Goal: Transaction & Acquisition: Purchase product/service

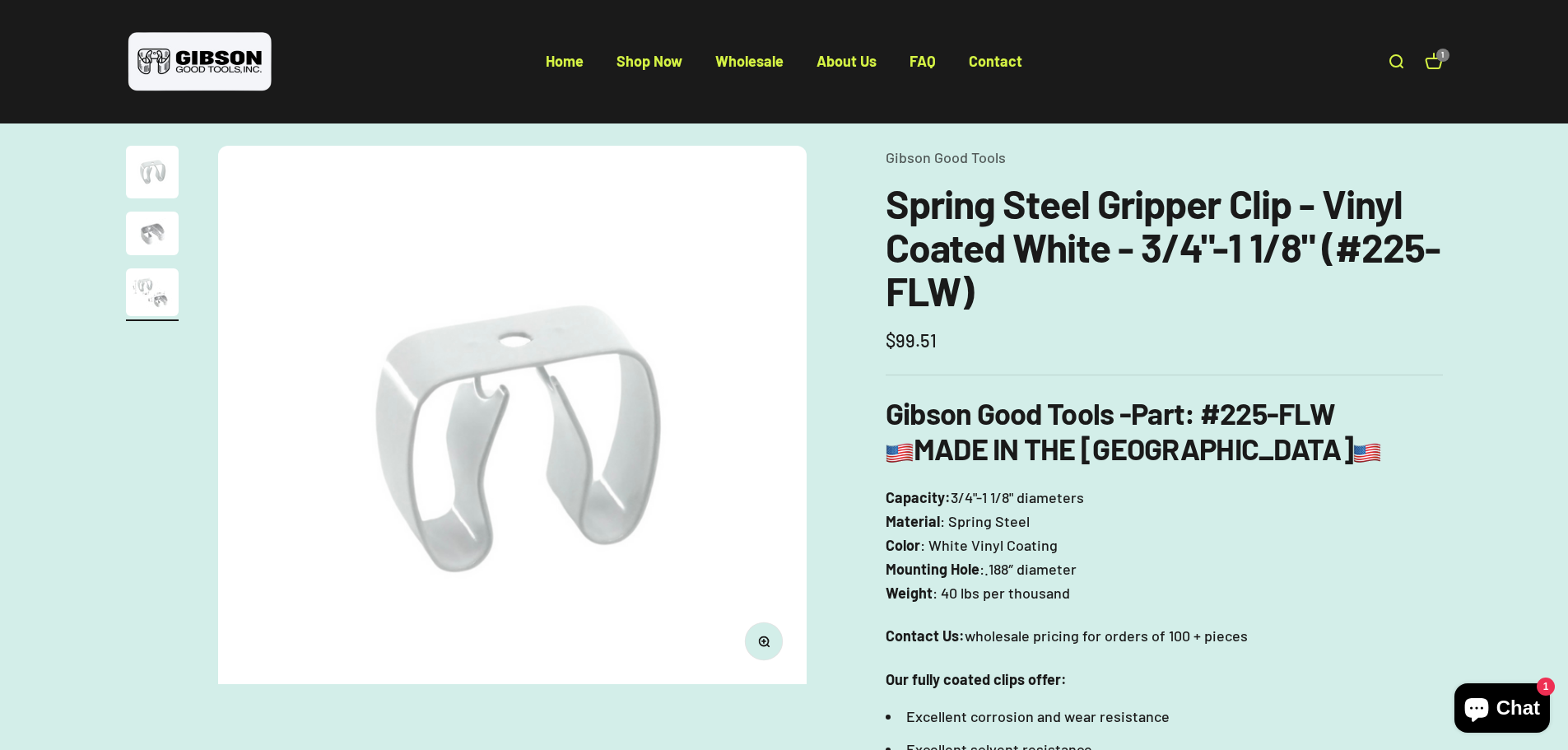
scroll to position [0, 1217]
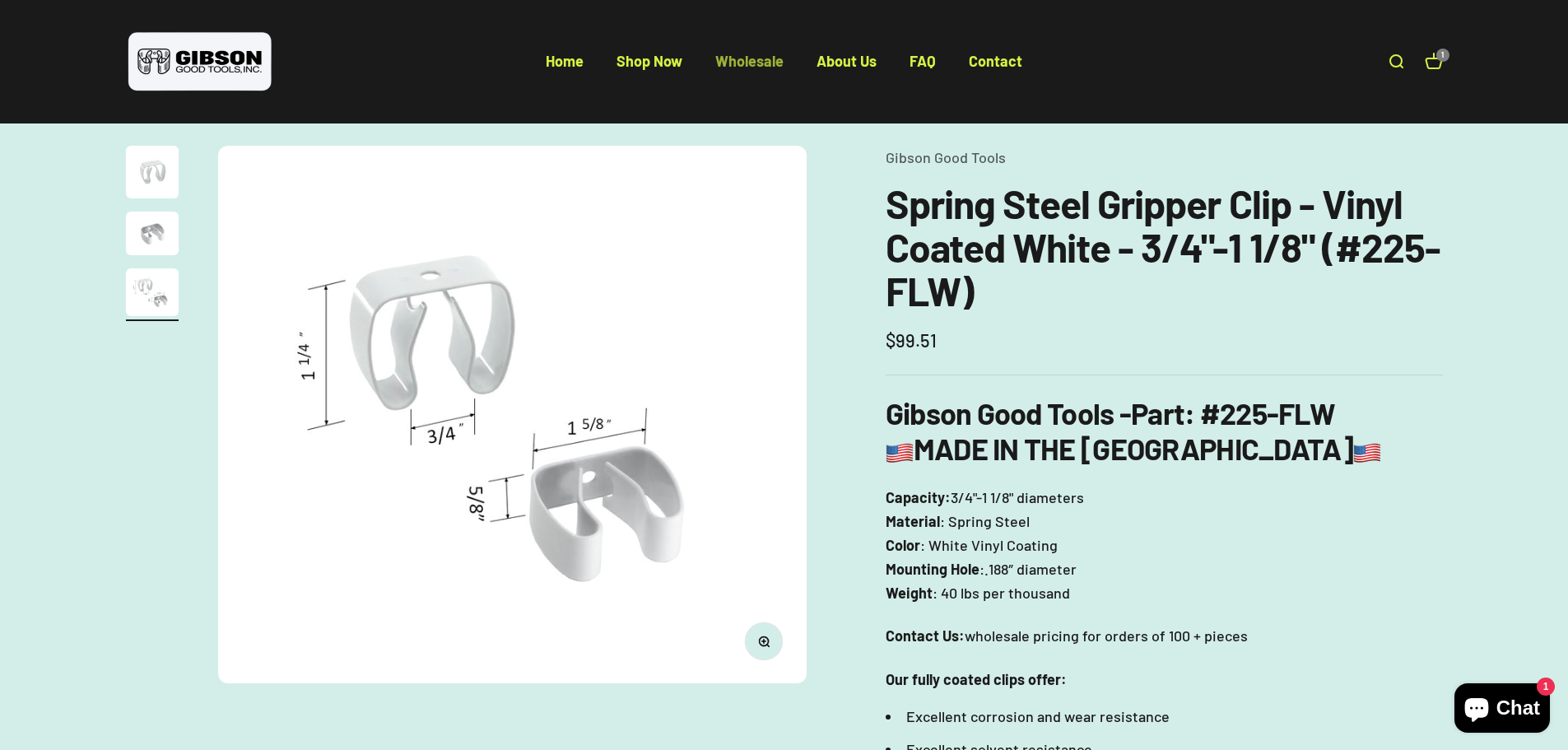
click at [759, 62] on link "Wholesale" at bounding box center [749, 60] width 68 height 18
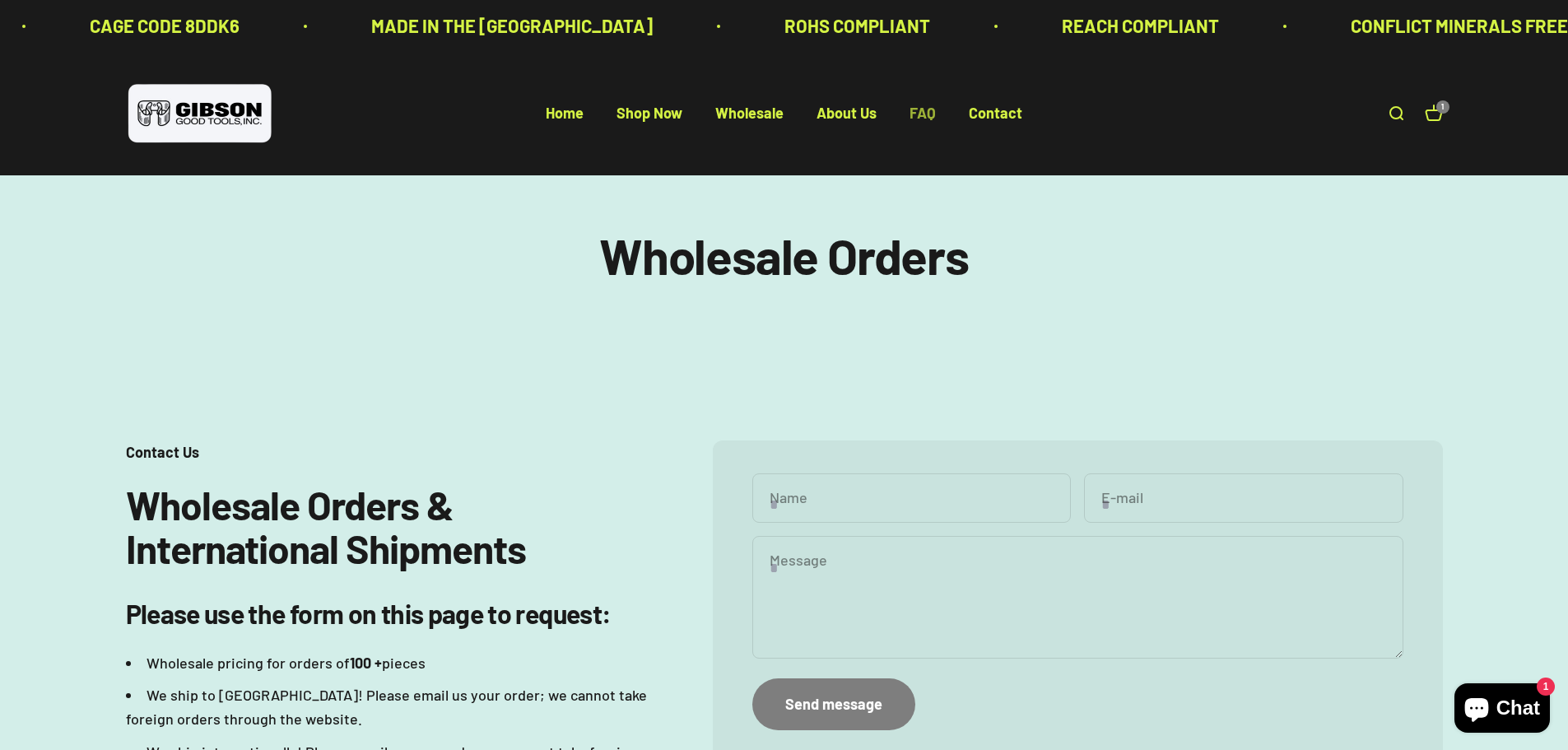
click at [915, 113] on link "FAQ" at bounding box center [922, 113] width 27 height 18
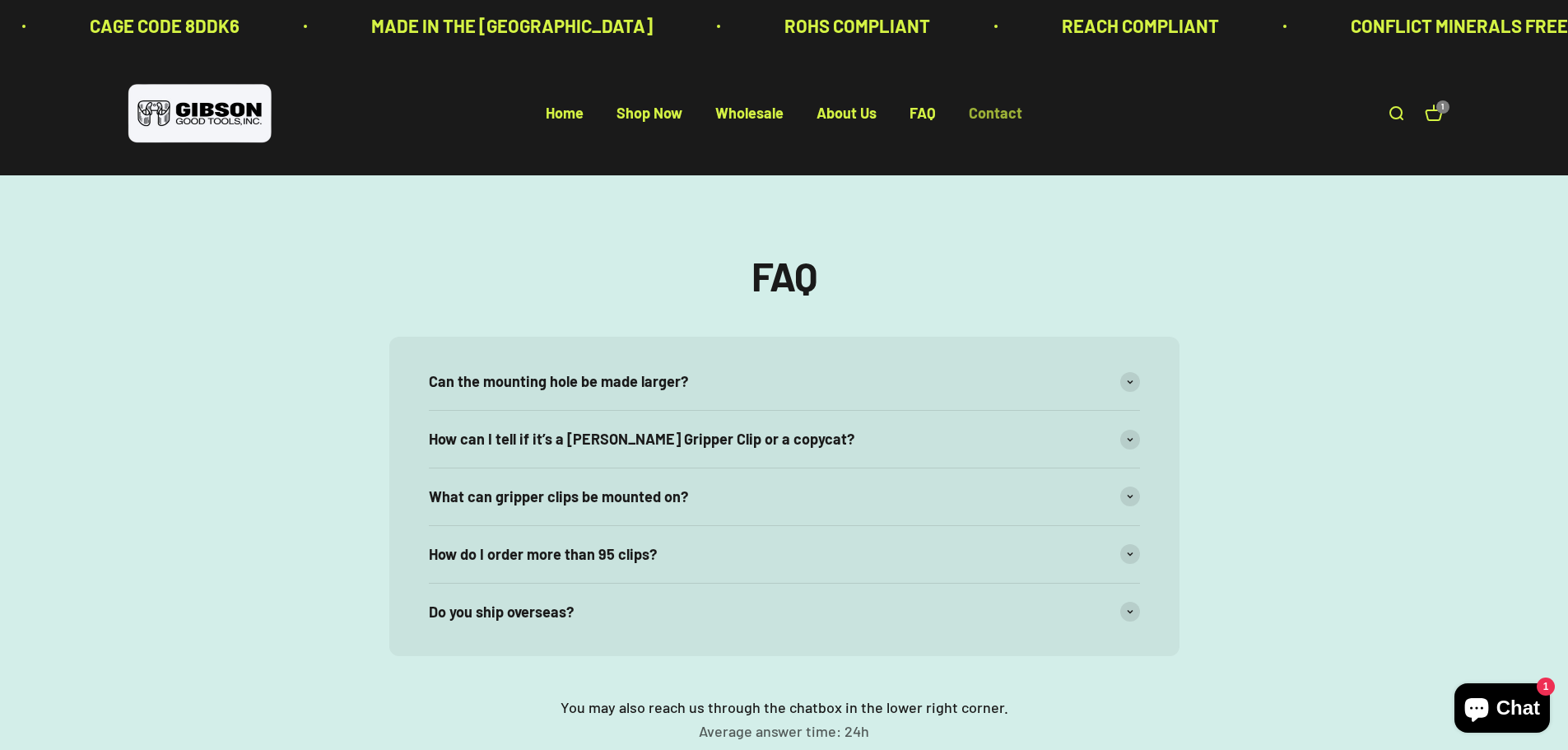
click at [977, 113] on link "Contact" at bounding box center [996, 113] width 54 height 18
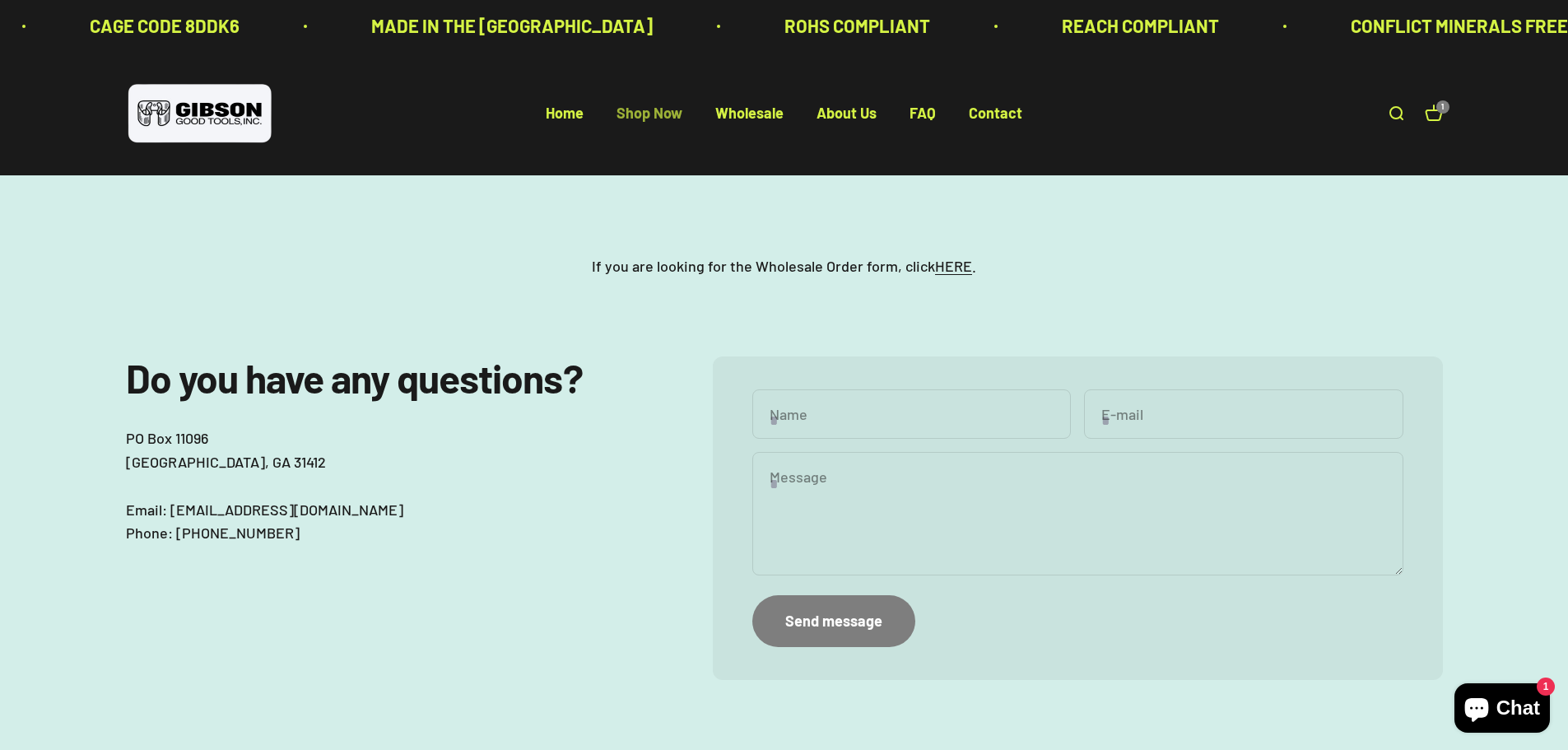
click at [659, 107] on link "Shop Now" at bounding box center [649, 113] width 66 height 18
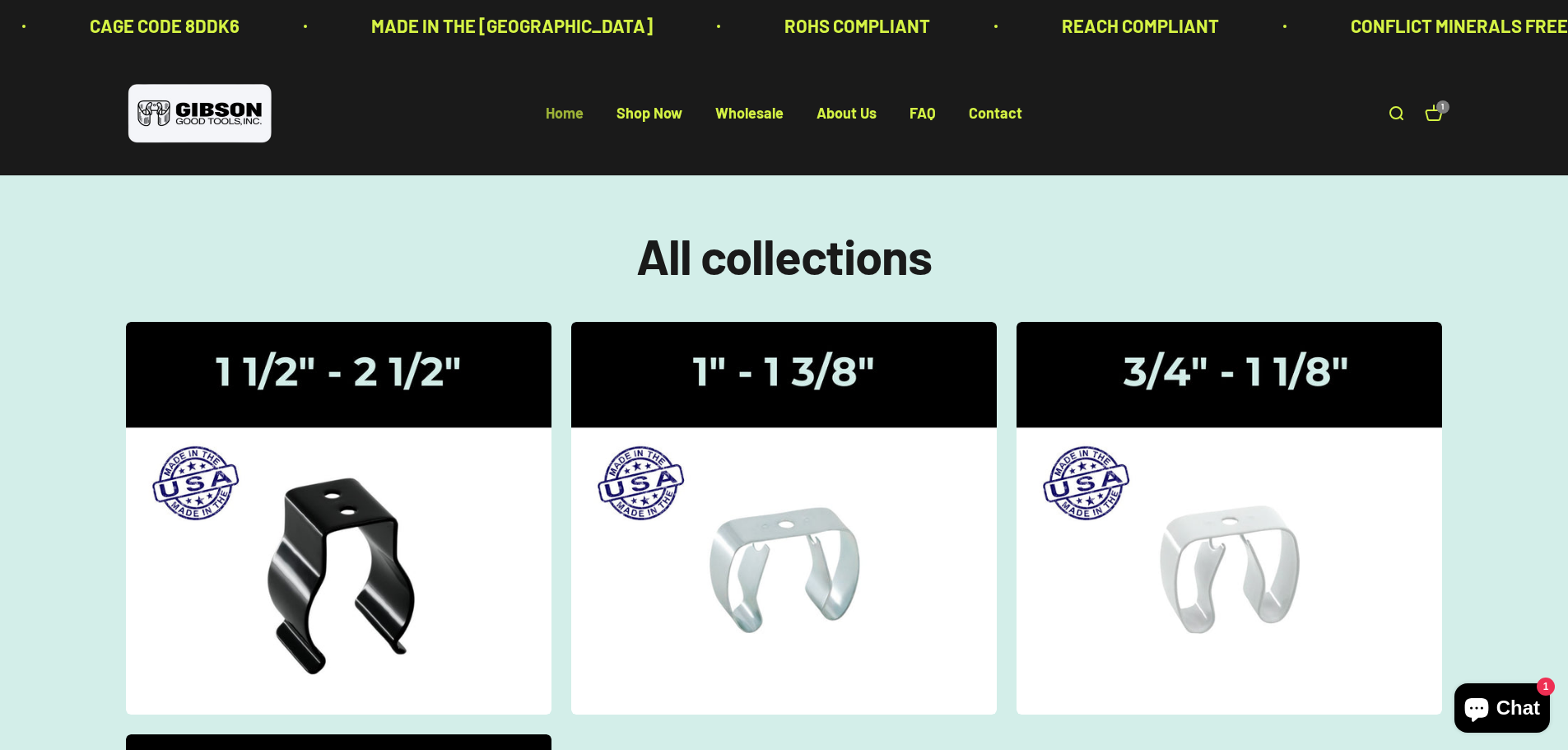
click at [579, 120] on link "Home" at bounding box center [565, 113] width 38 height 18
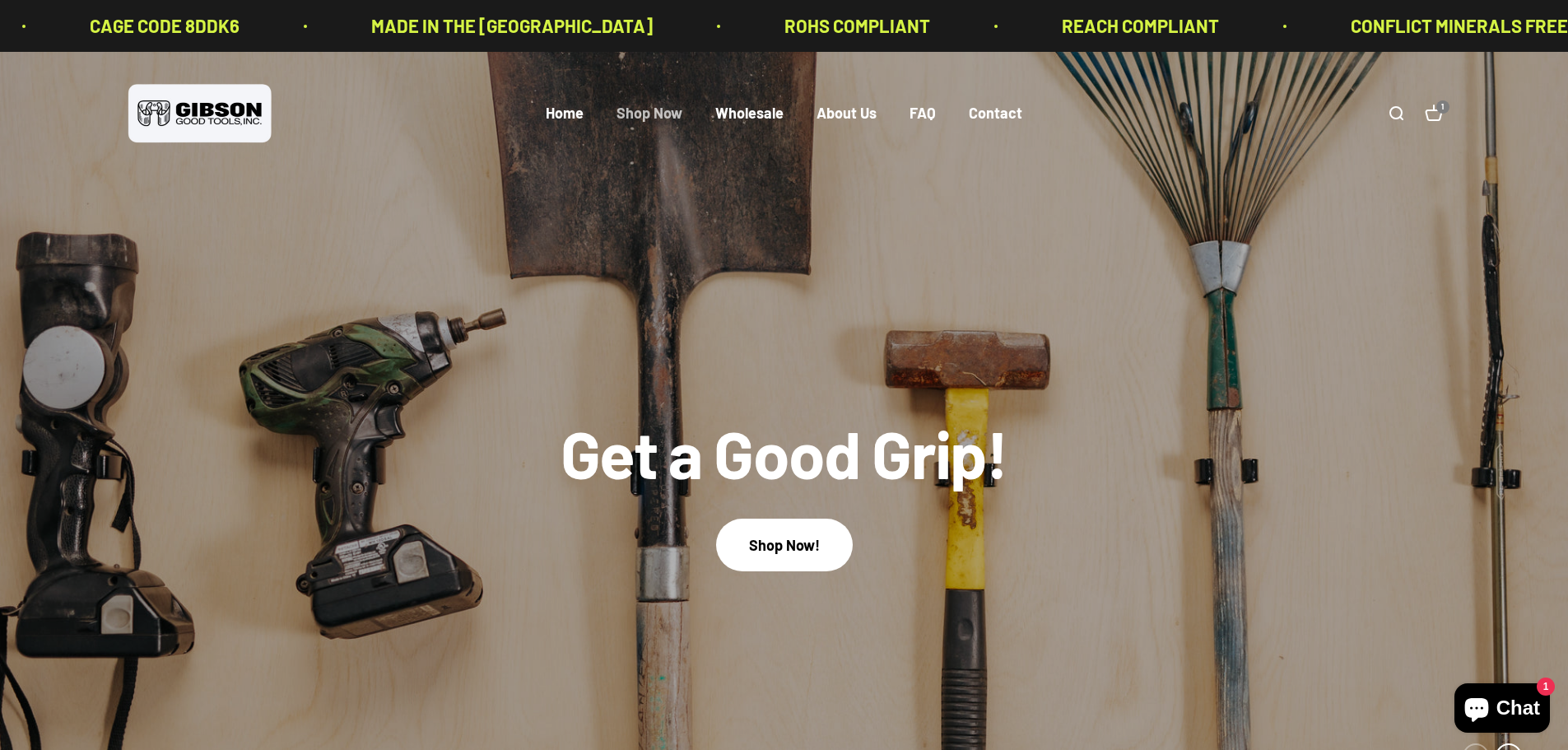
click at [640, 113] on link "Shop Now" at bounding box center [649, 113] width 66 height 18
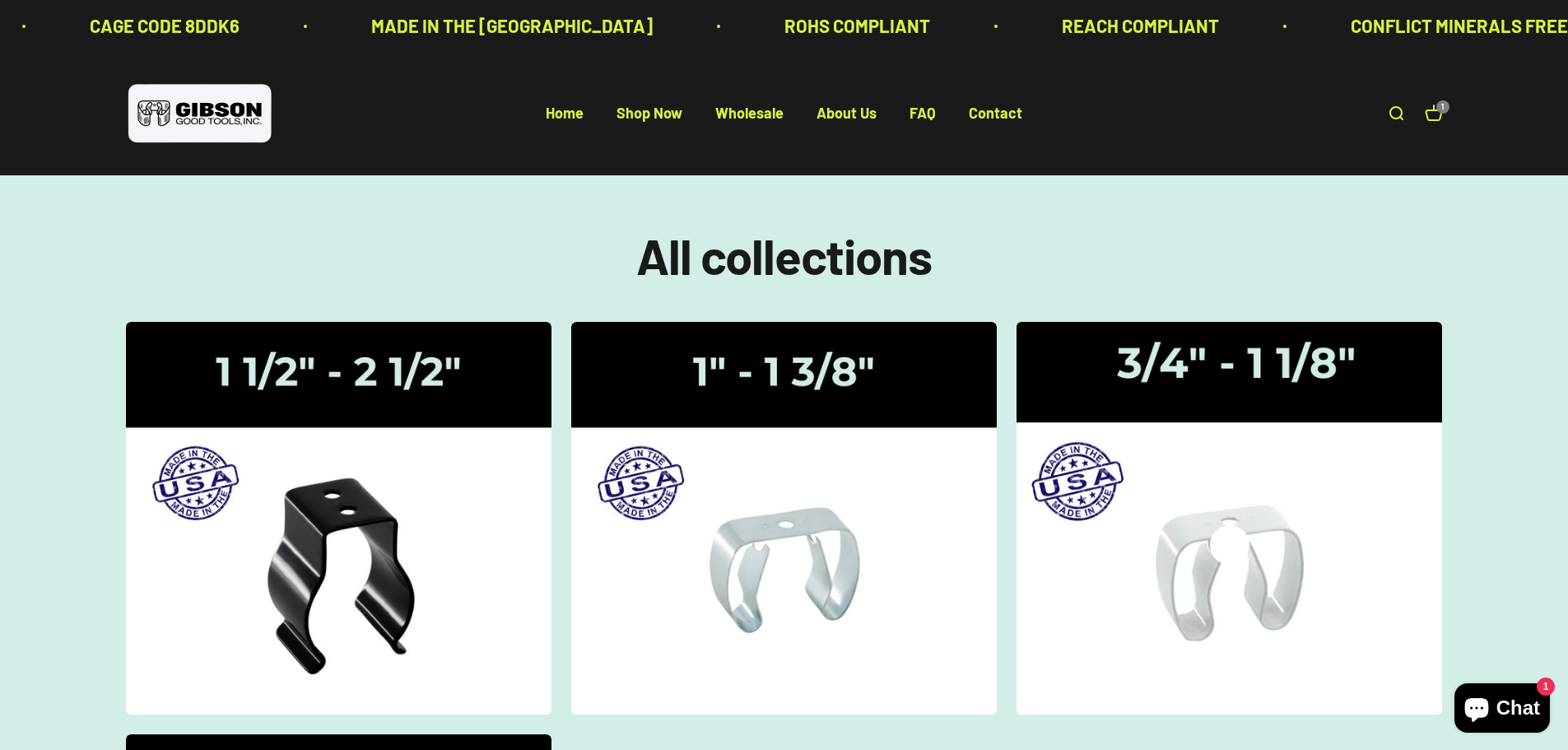
click at [1207, 495] on img at bounding box center [1230, 517] width 451 height 416
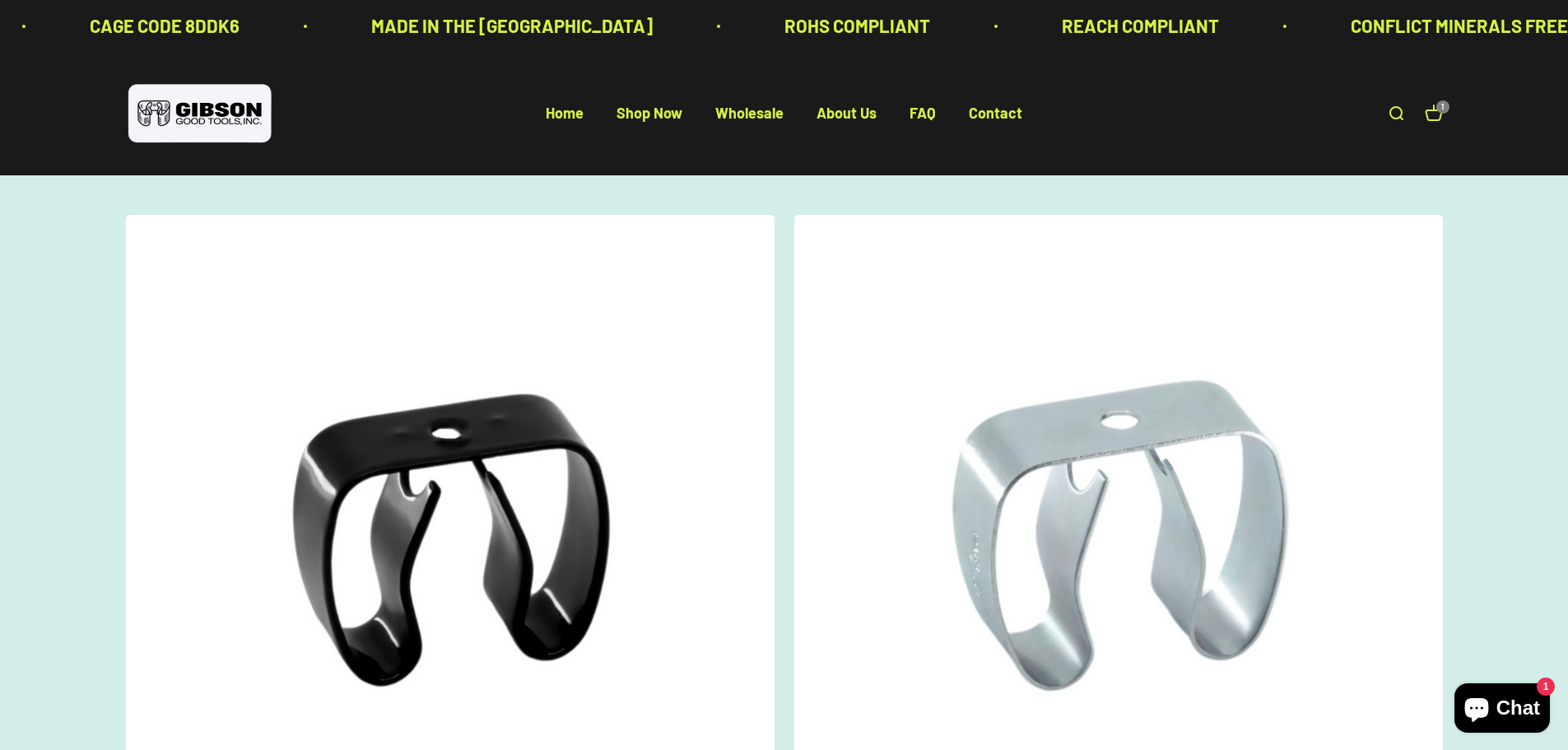
click at [1439, 110] on cart-count "1" at bounding box center [1443, 106] width 13 height 13
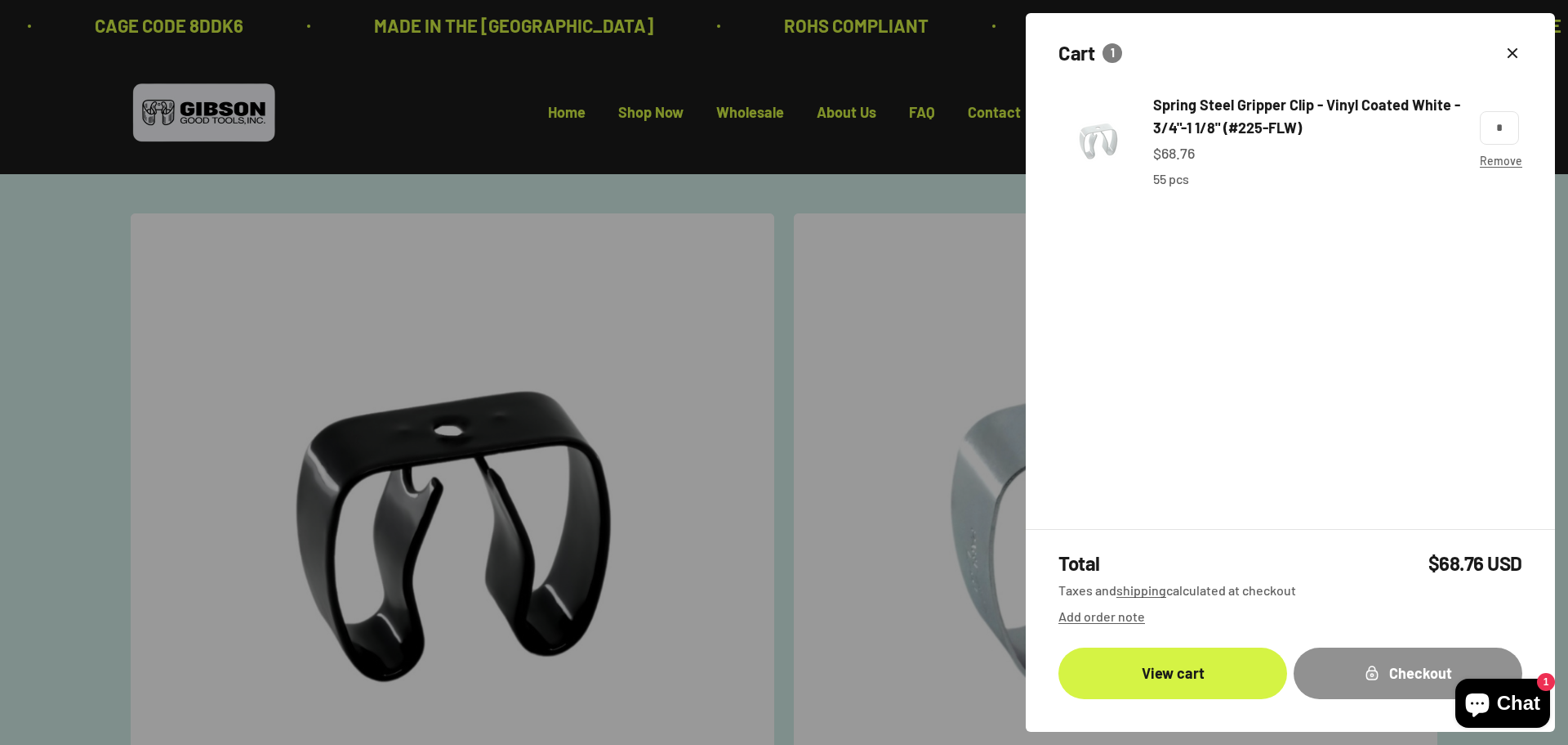
click at [1374, 669] on icon "submit" at bounding box center [1372, 672] width 15 height 15
